Goal: Task Accomplishment & Management: Use online tool/utility

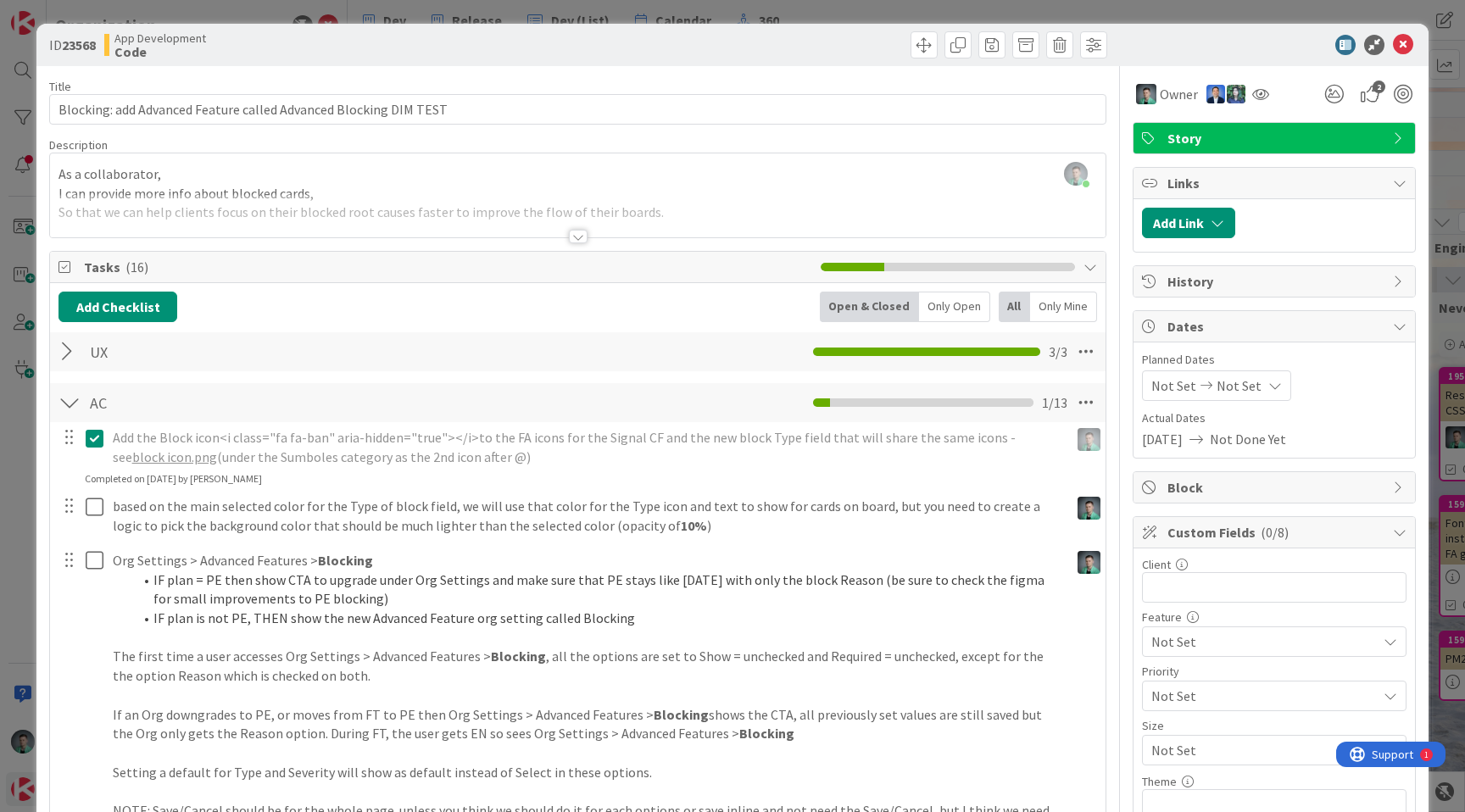
scroll to position [0, 1612]
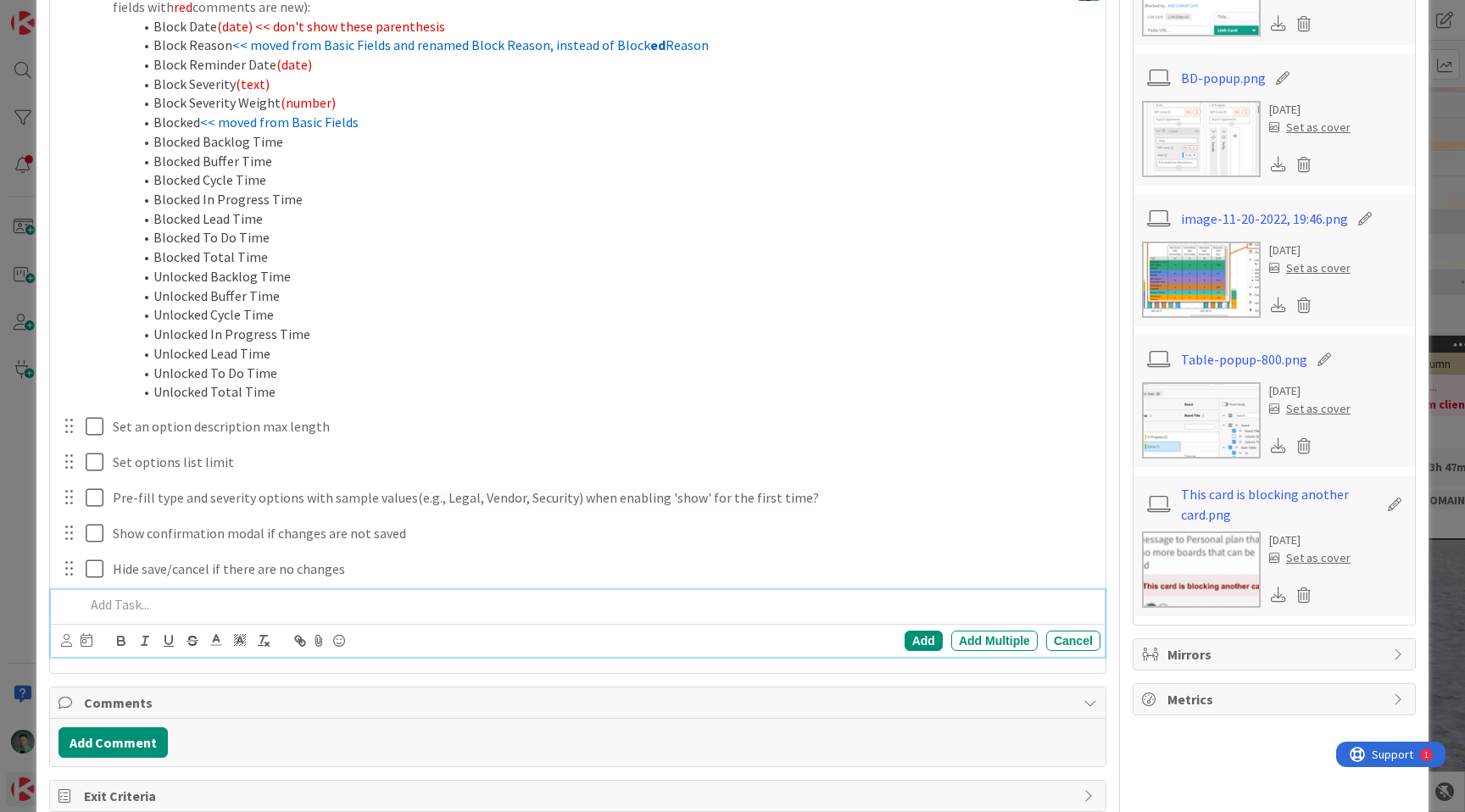
click at [434, 594] on div at bounding box center [589, 604] width 1023 height 30
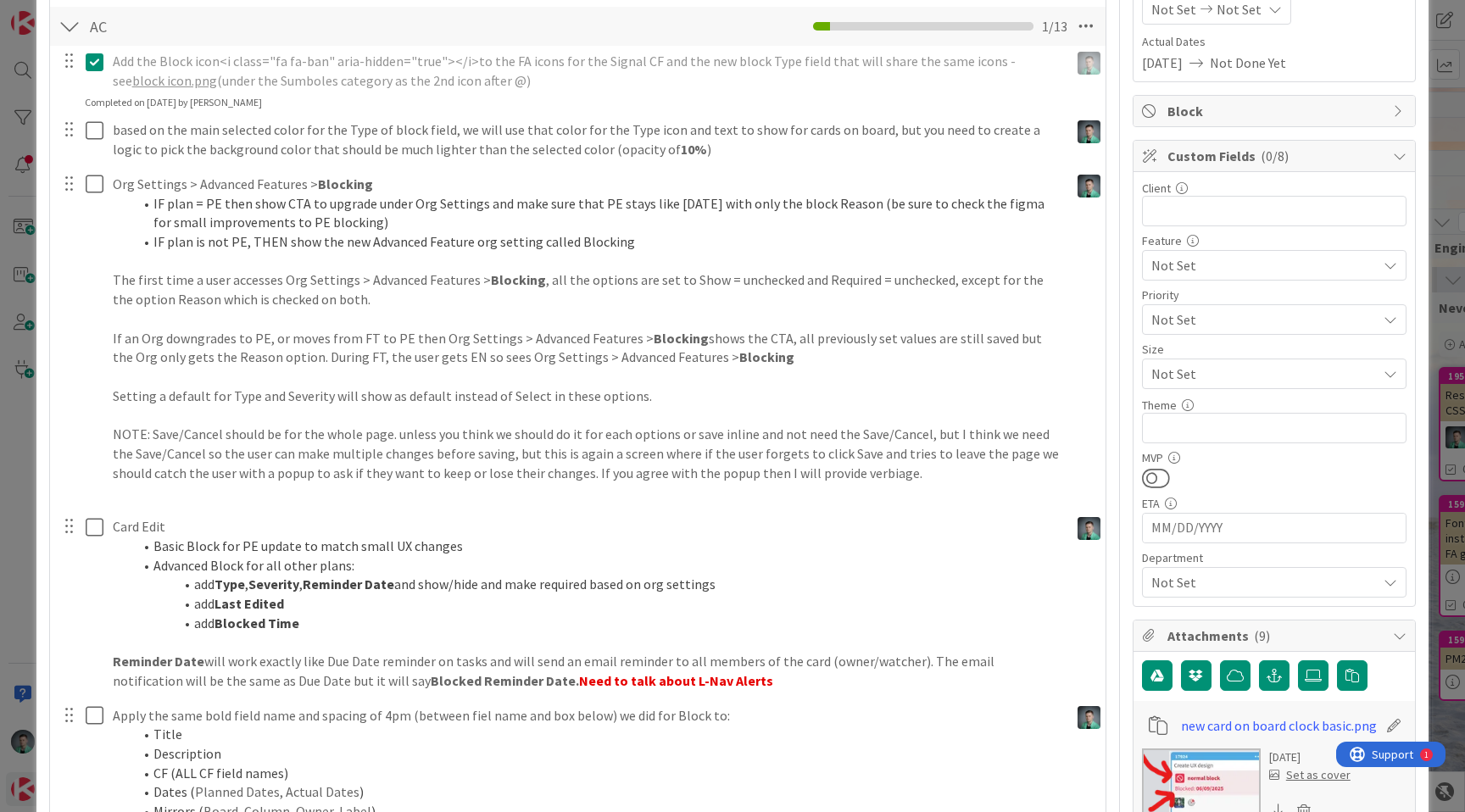
scroll to position [311, 0]
